Goal: Information Seeking & Learning: Learn about a topic

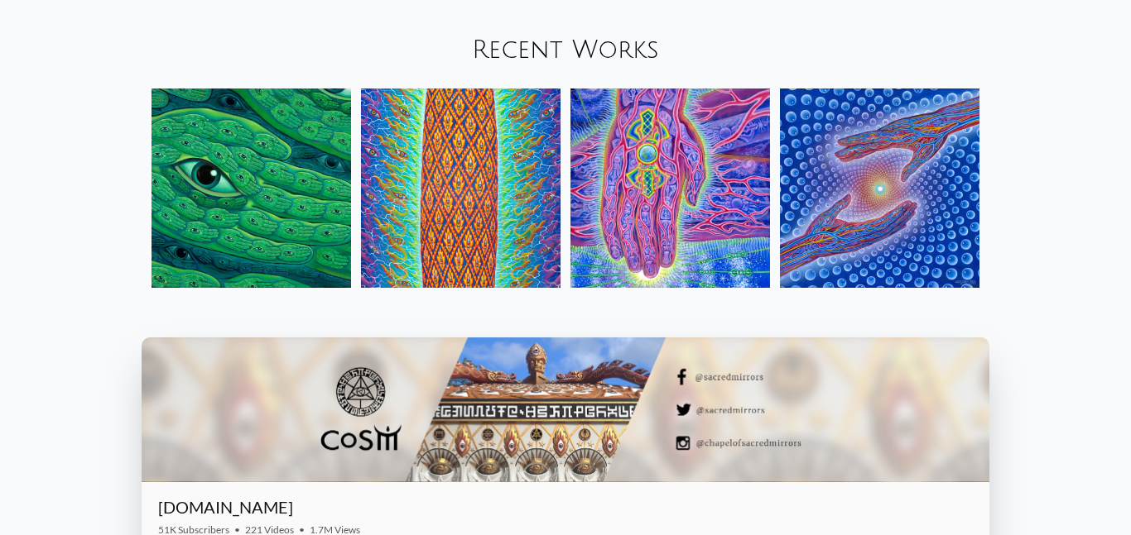
scroll to position [1839, 0]
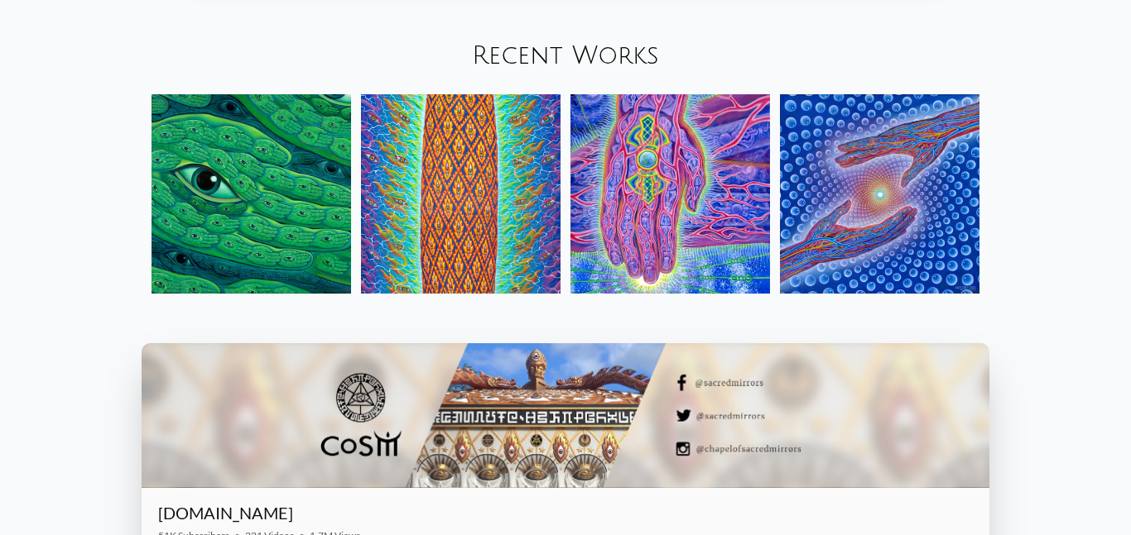
click at [534, 67] on link "Recent Works" at bounding box center [565, 55] width 187 height 27
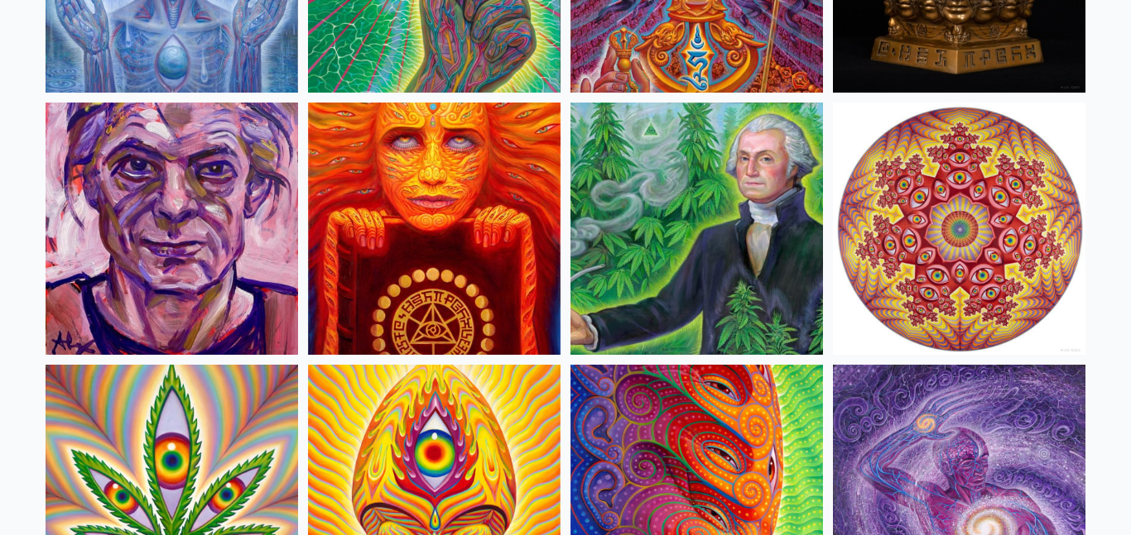
scroll to position [2709, 0]
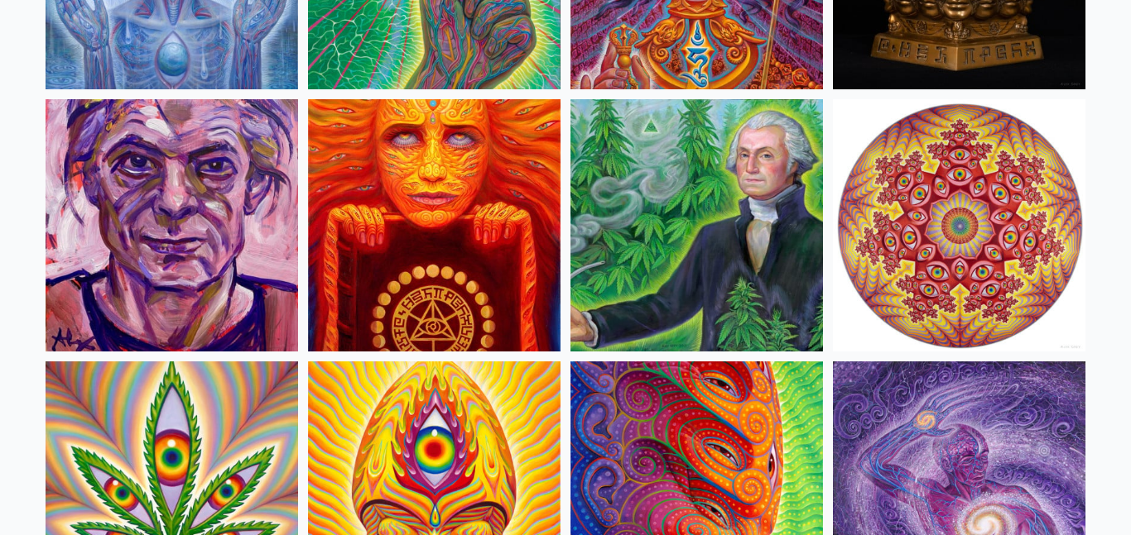
click at [605, 179] on img at bounding box center [696, 225] width 252 height 252
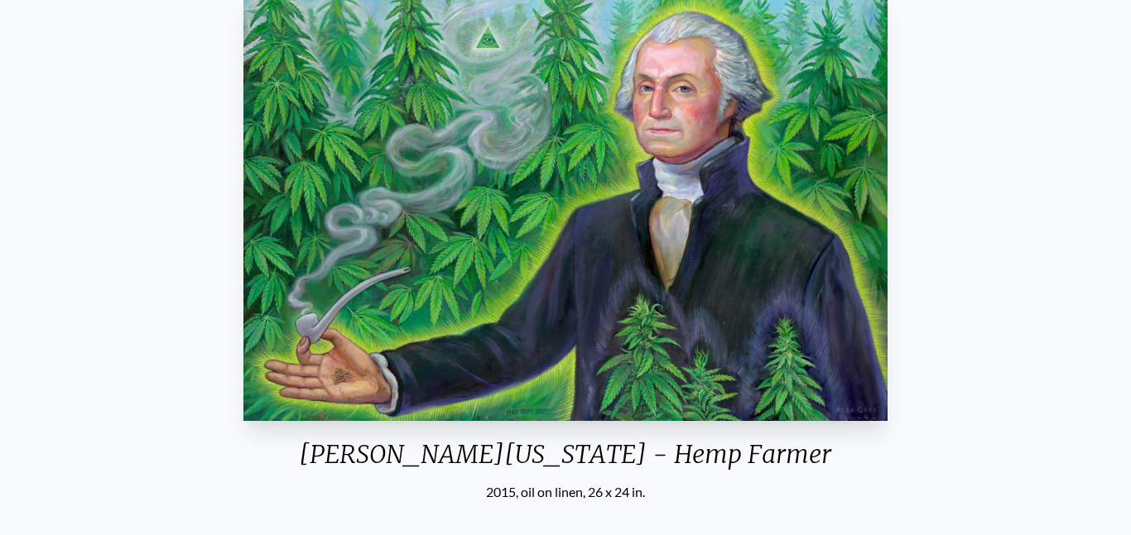
scroll to position [168, 0]
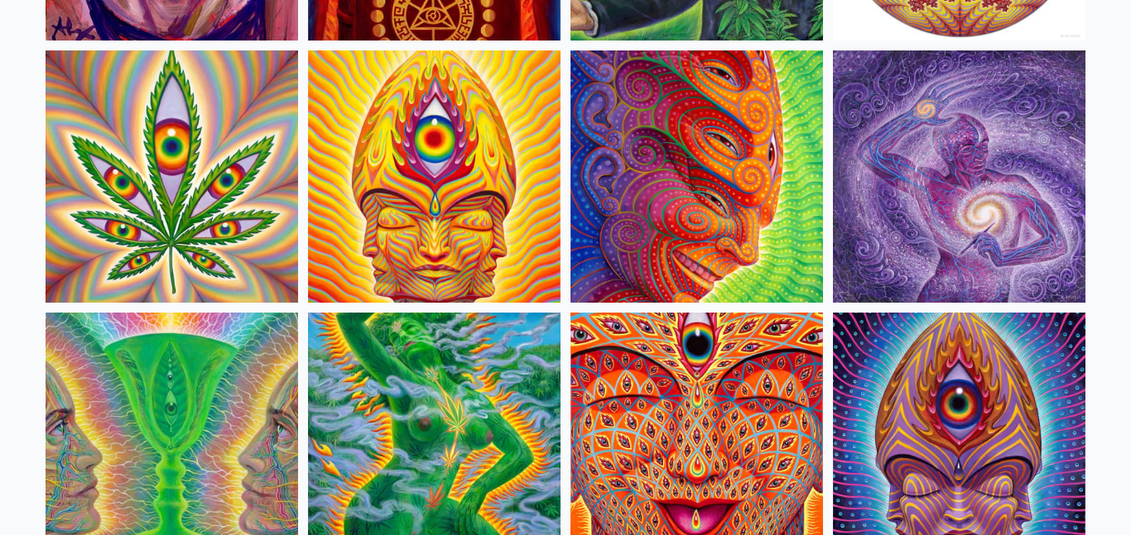
scroll to position [2820, 0]
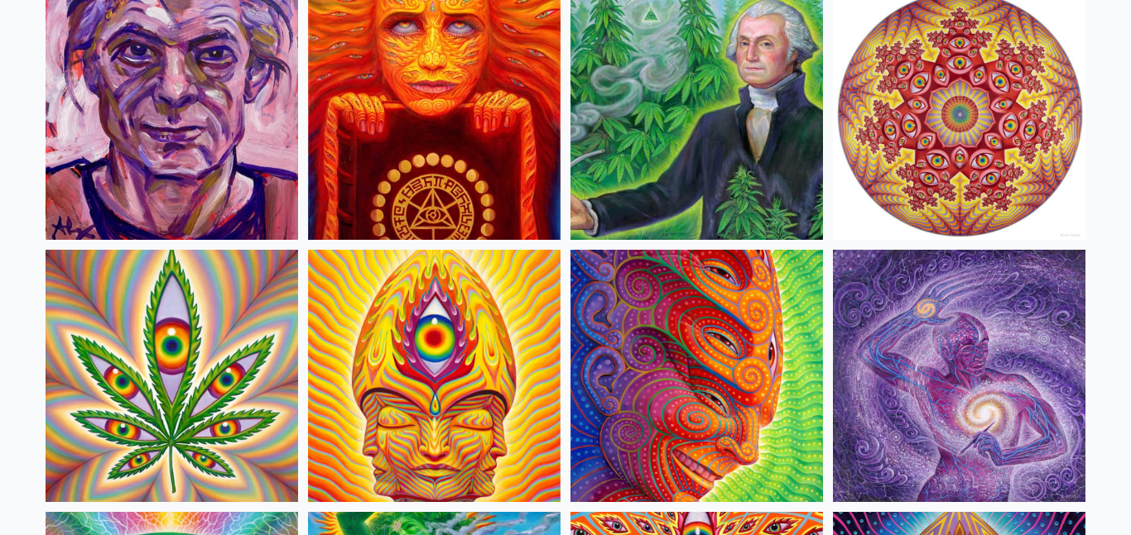
click at [725, 90] on img at bounding box center [696, 114] width 252 height 252
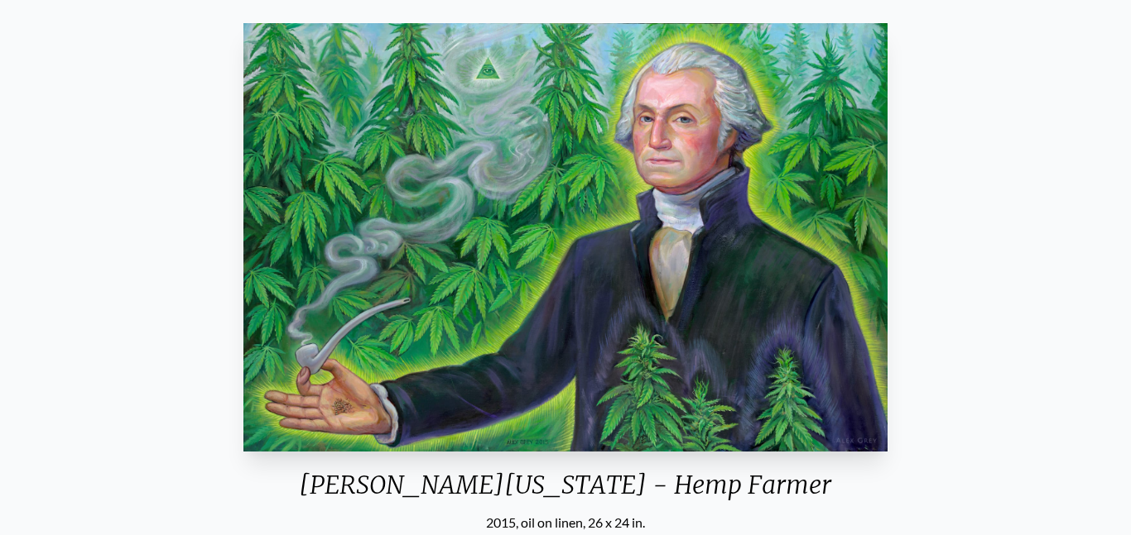
scroll to position [146, 0]
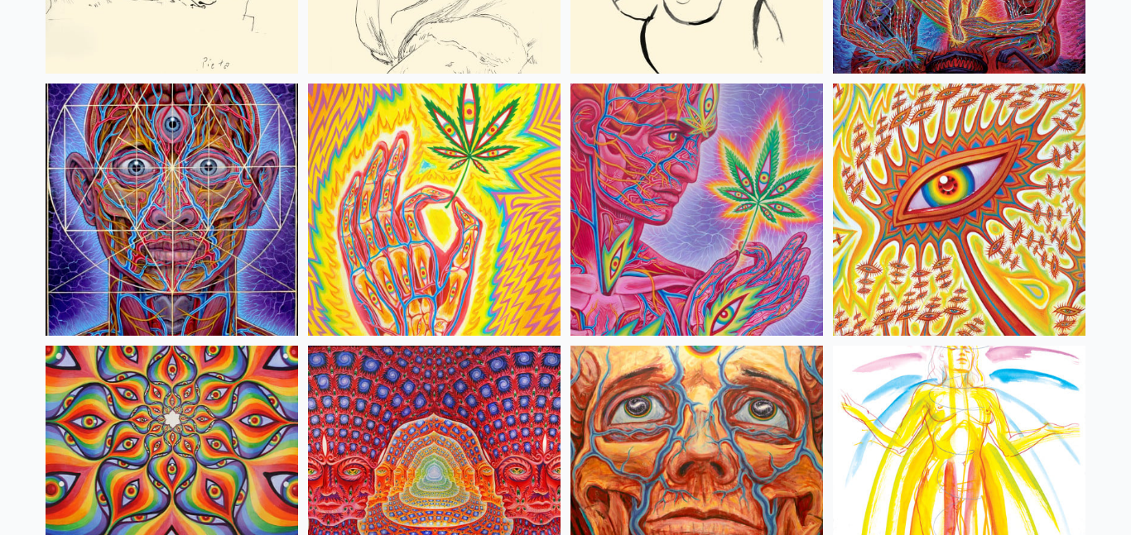
scroll to position [7179, 0]
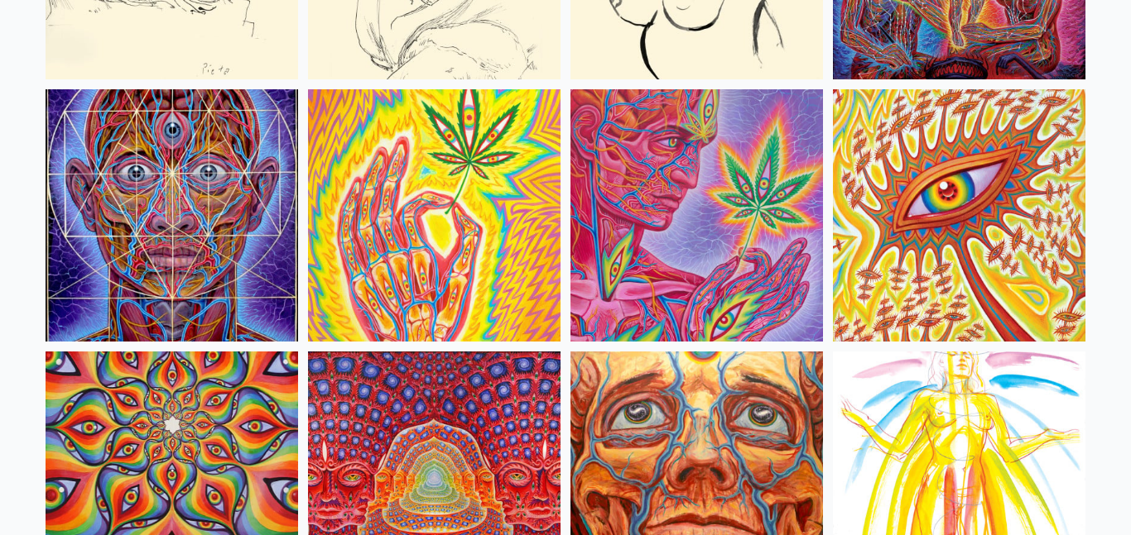
click at [639, 233] on img at bounding box center [696, 215] width 252 height 252
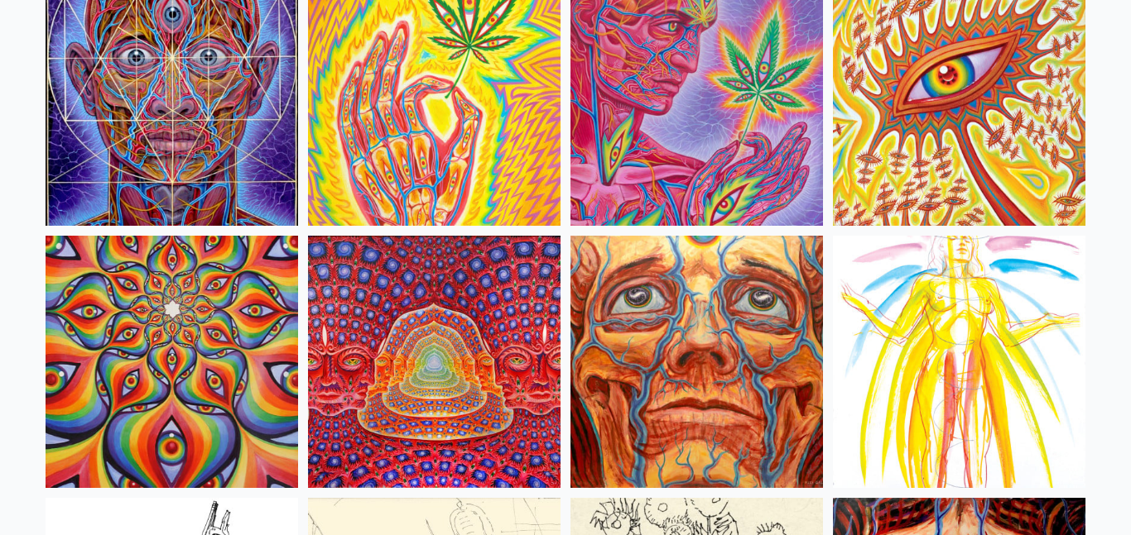
scroll to position [7297, 0]
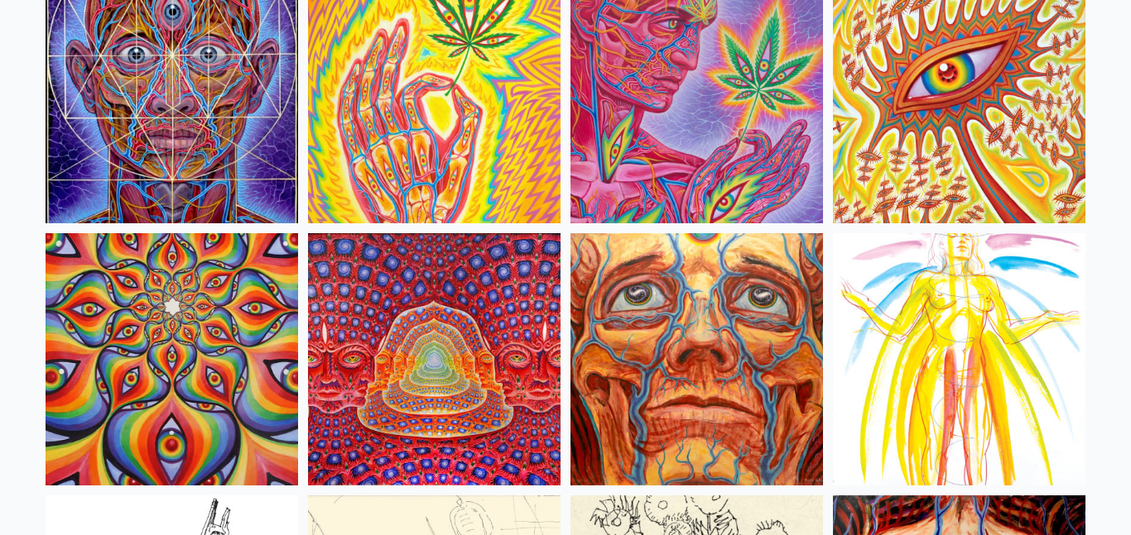
click at [625, 84] on img at bounding box center [696, 97] width 252 height 252
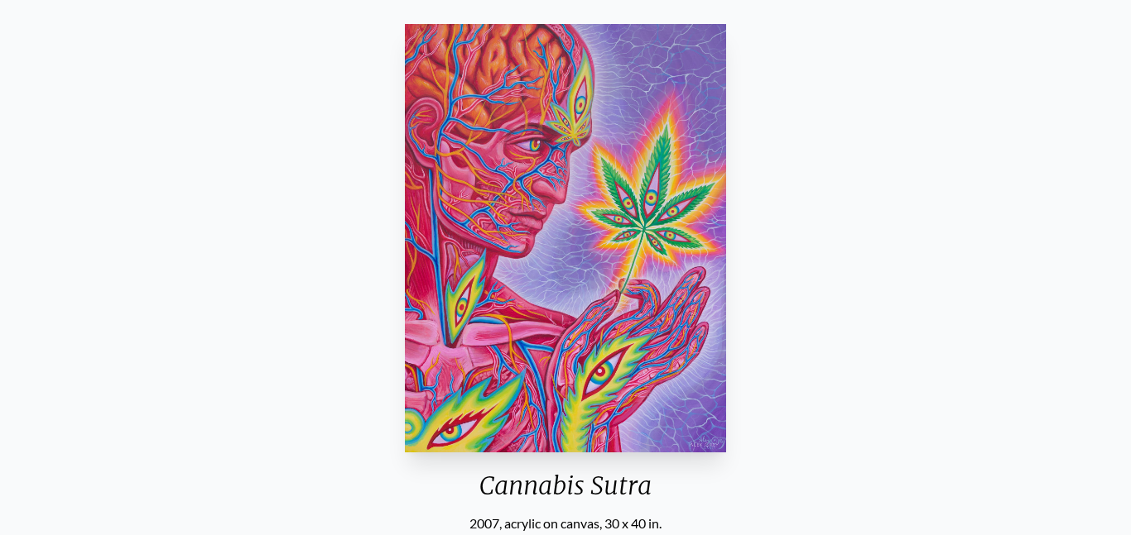
scroll to position [136, 0]
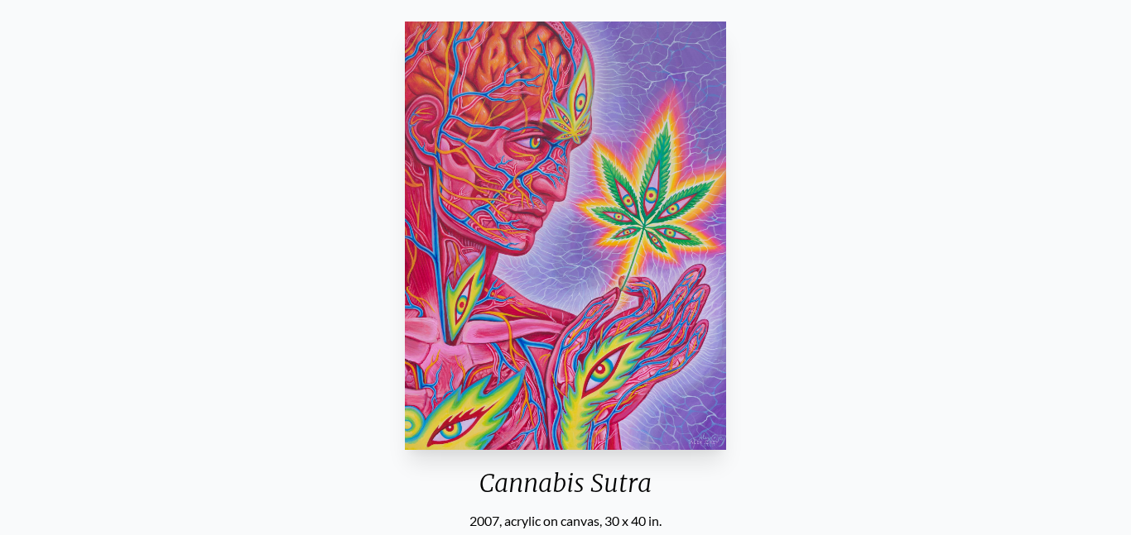
click at [505, 496] on div "Cannabis Sutra" at bounding box center [565, 489] width 334 height 43
click at [493, 485] on div "Cannabis Sutra" at bounding box center [565, 489] width 334 height 43
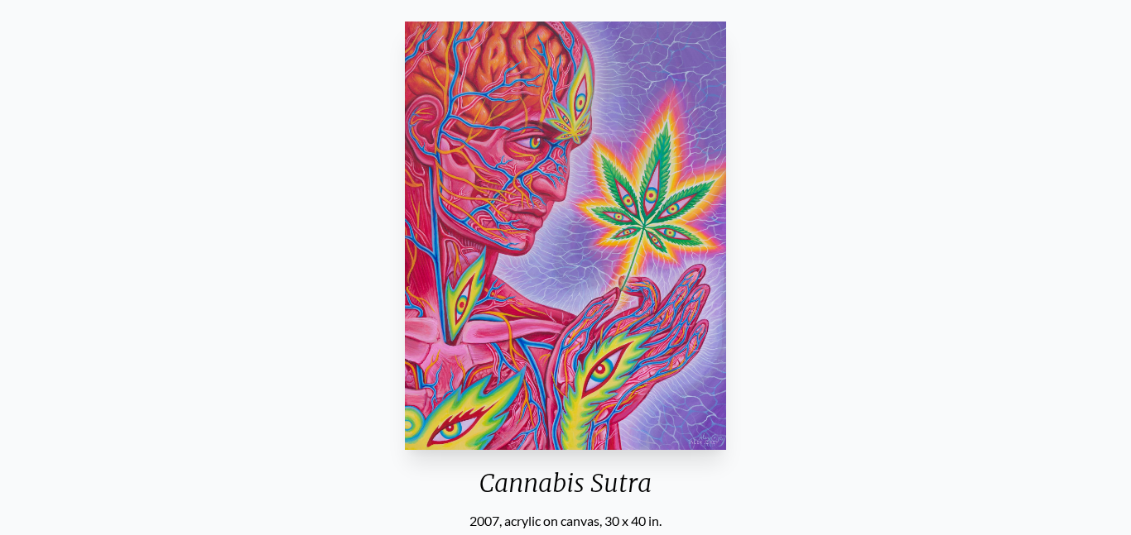
click at [493, 485] on div "Cannabis Sutra" at bounding box center [565, 489] width 334 height 43
click at [477, 480] on div "Cannabis Sutra" at bounding box center [565, 489] width 334 height 43
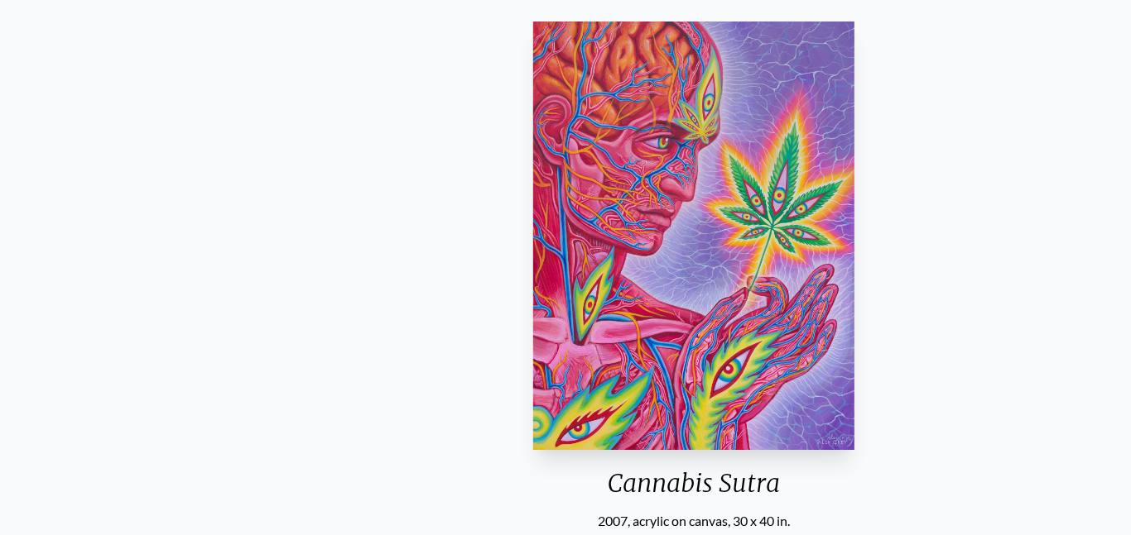
click at [606, 477] on div "Cannabis Sutra" at bounding box center [693, 489] width 334 height 43
